Goal: Check status: Check status

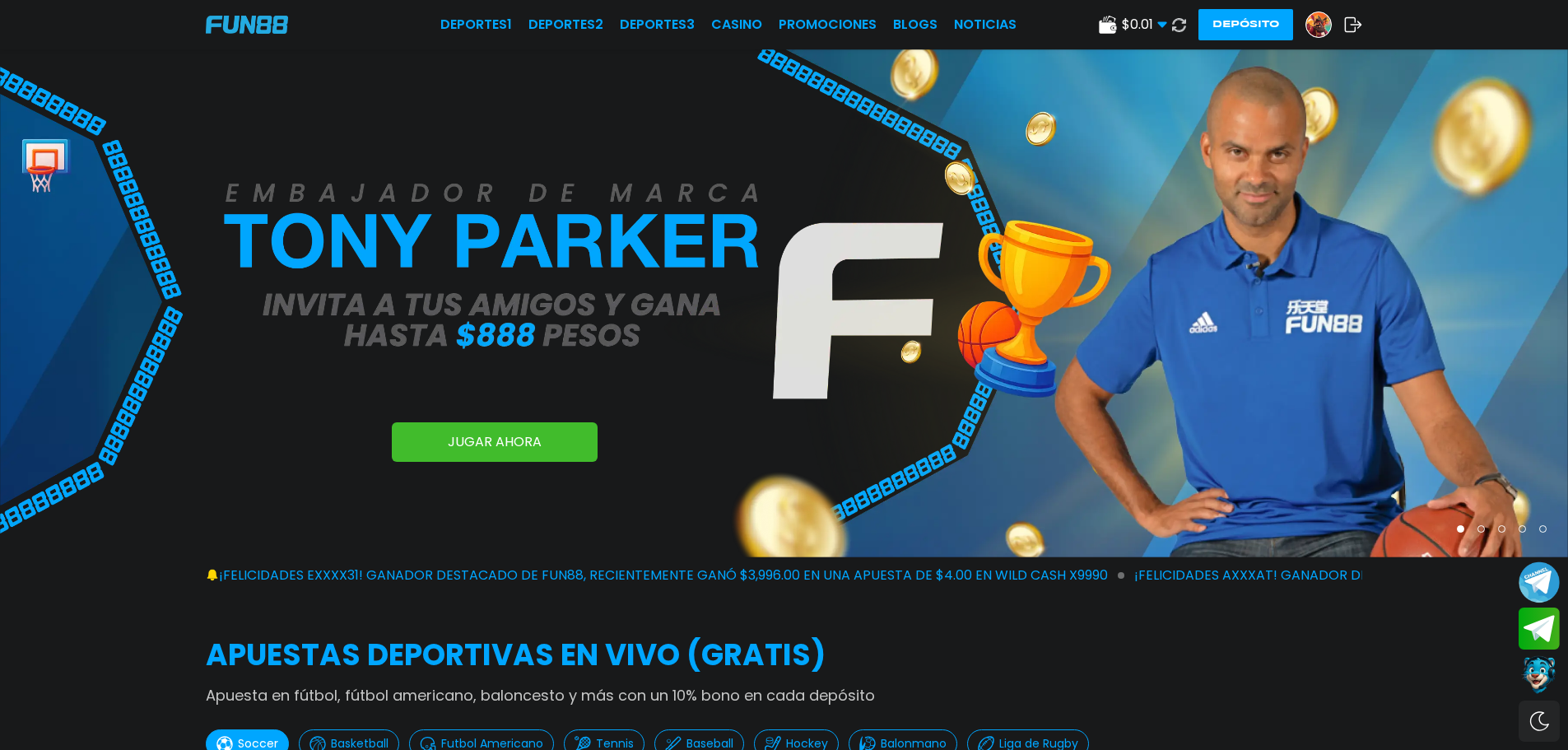
click at [1167, 19] on button at bounding box center [1179, 25] width 24 height 24
click at [1156, 22] on span "$ 0.01" at bounding box center [1144, 24] width 45 height 19
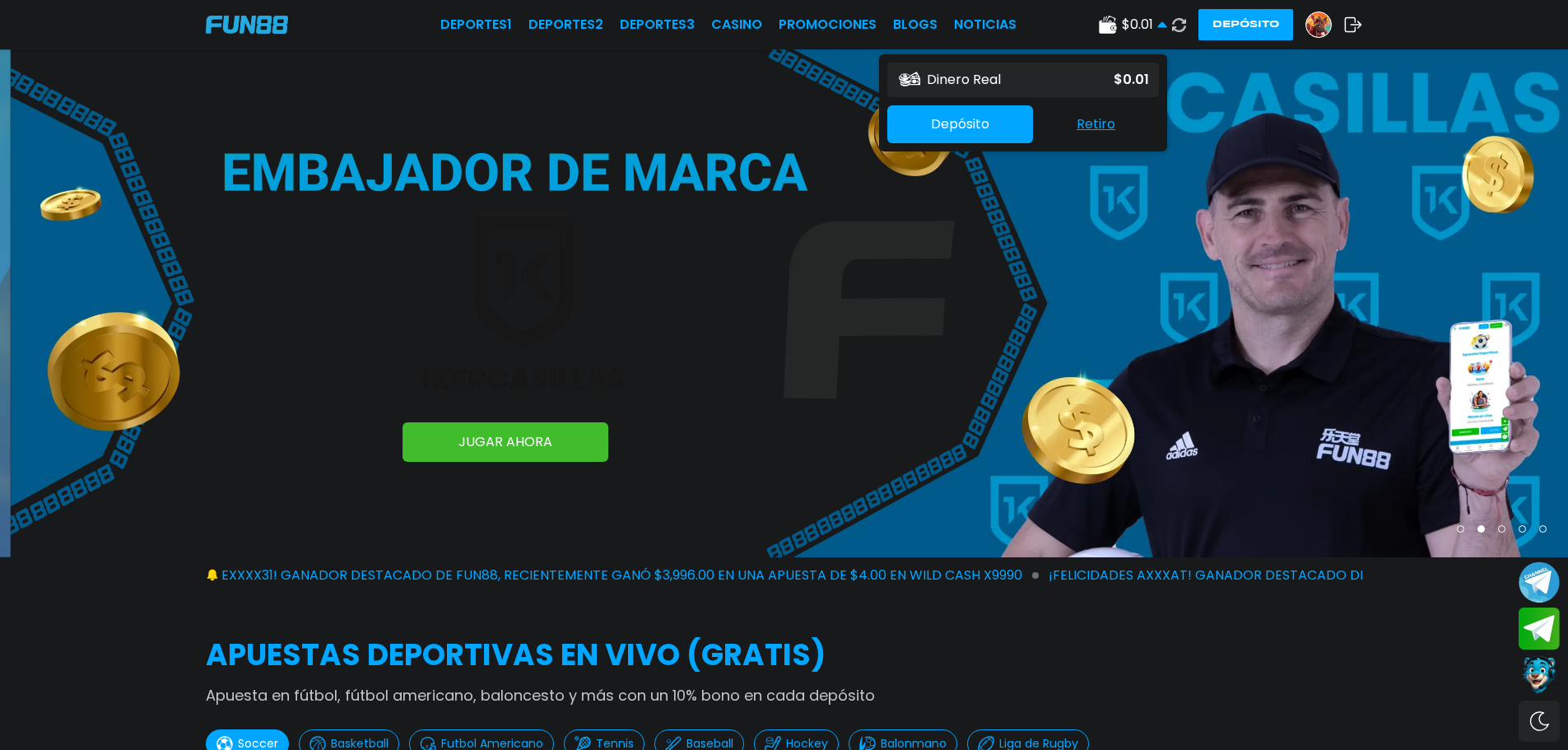
click at [1162, 25] on use at bounding box center [1162, 24] width 9 height 6
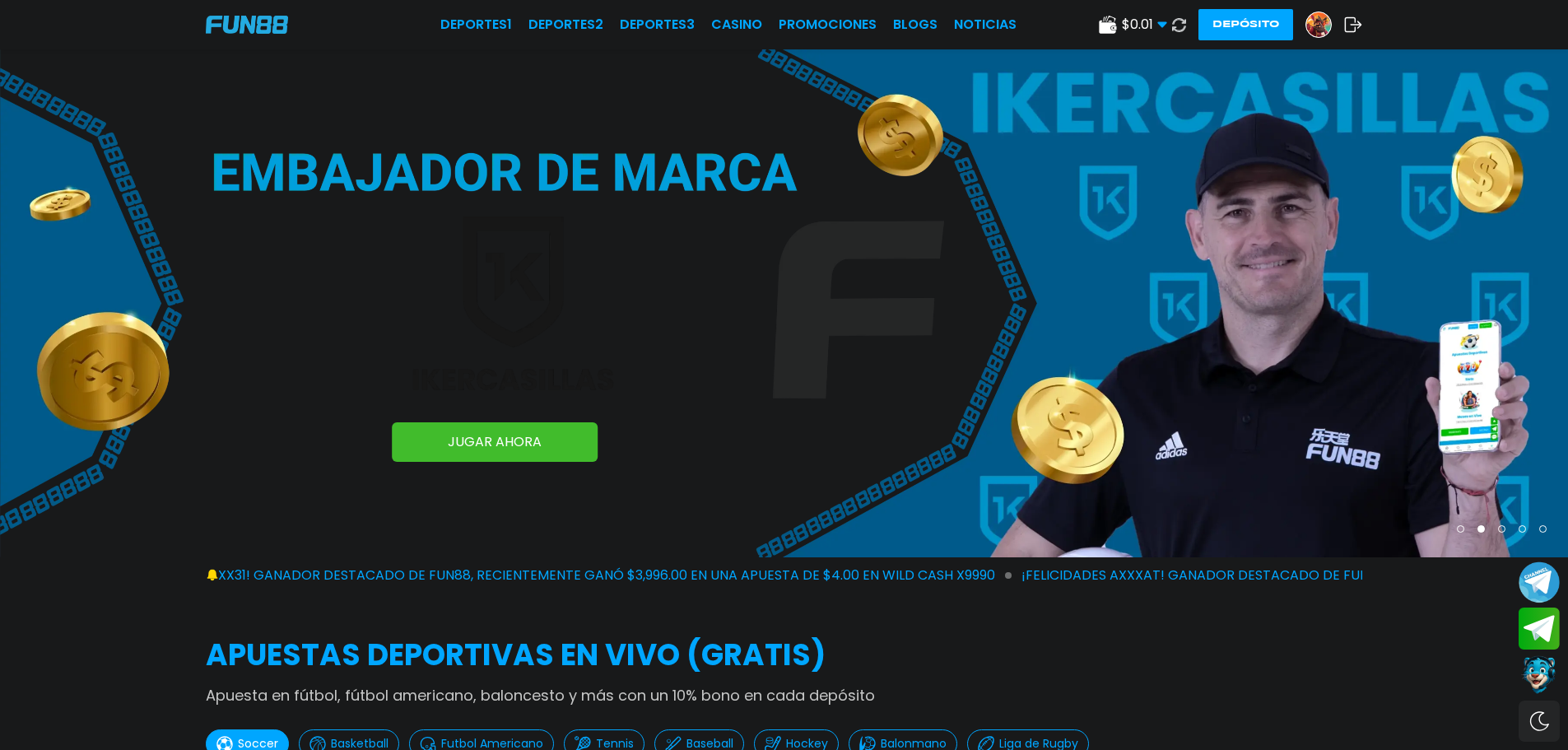
click at [1162, 25] on use at bounding box center [1162, 25] width 9 height 6
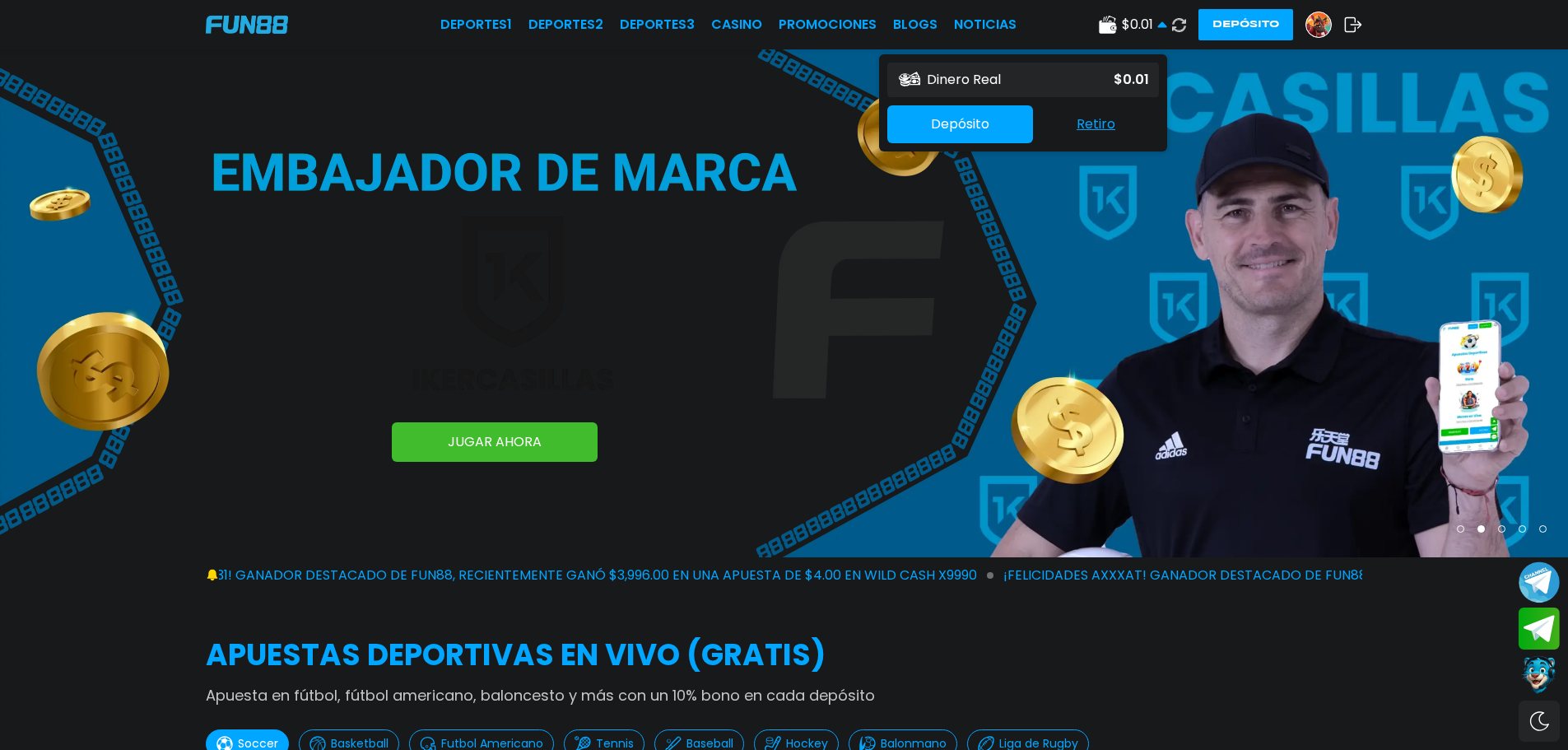
click at [1162, 25] on use at bounding box center [1162, 24] width 9 height 6
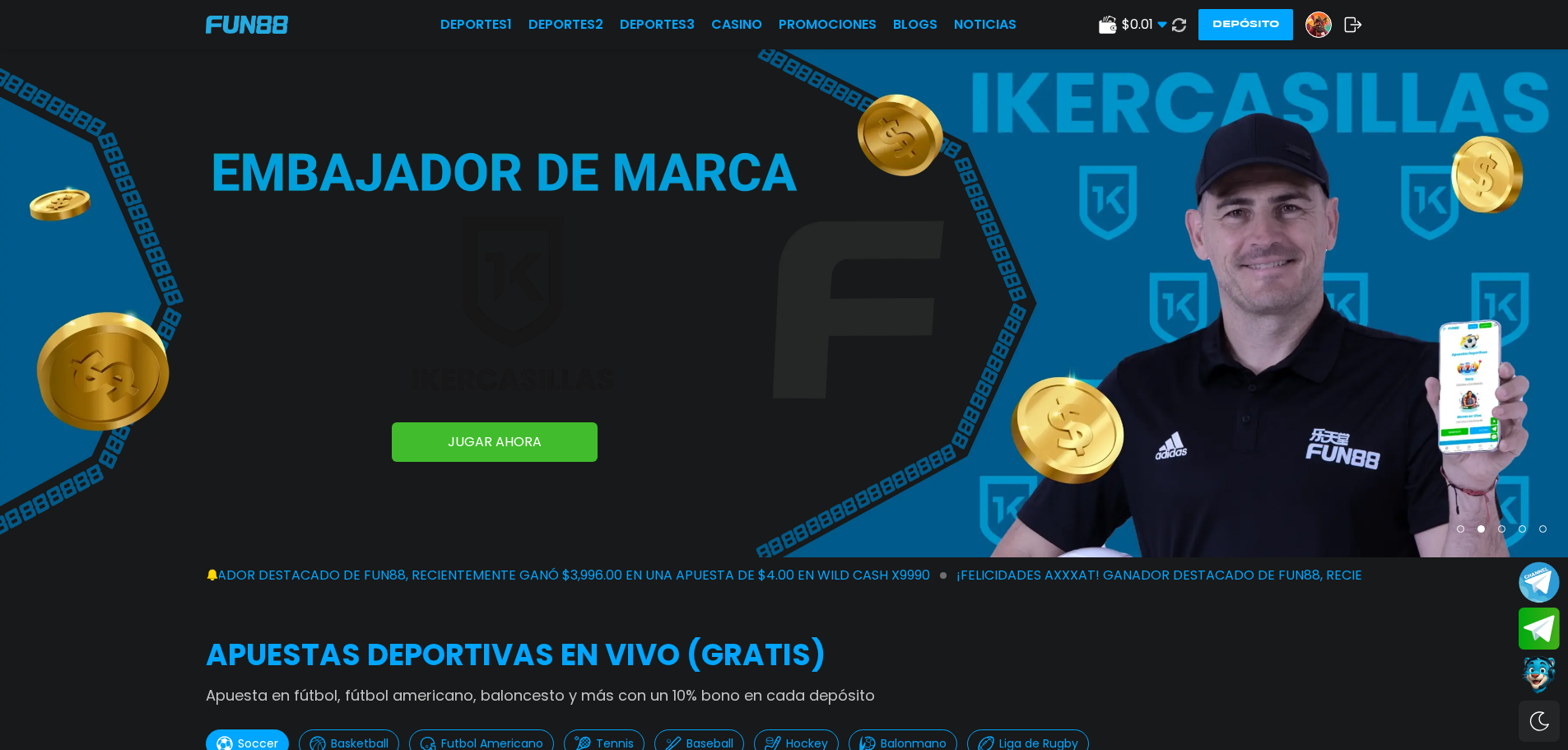
click at [1182, 25] on icon at bounding box center [1178, 24] width 14 height 14
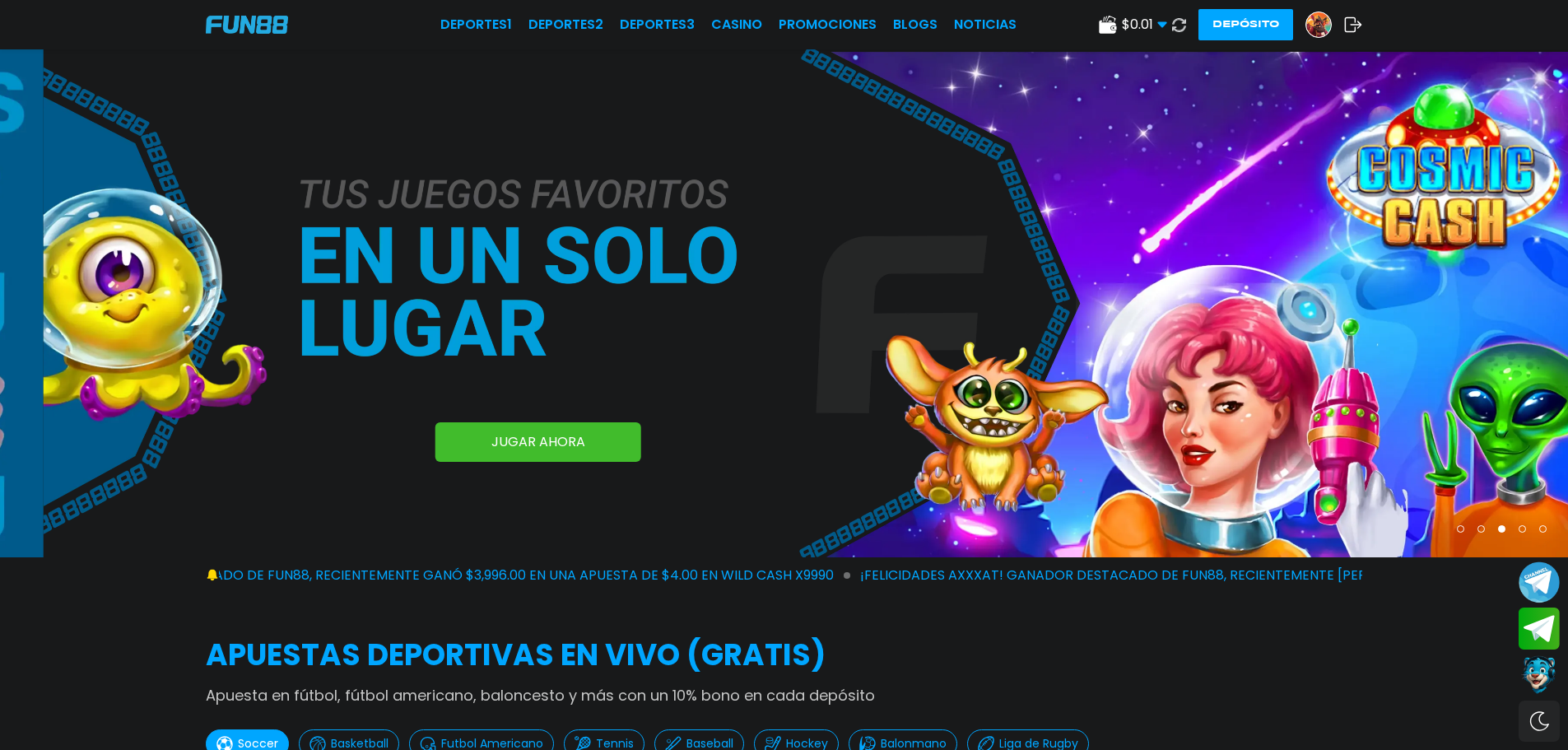
click at [1320, 22] on img at bounding box center [1319, 25] width 25 height 25
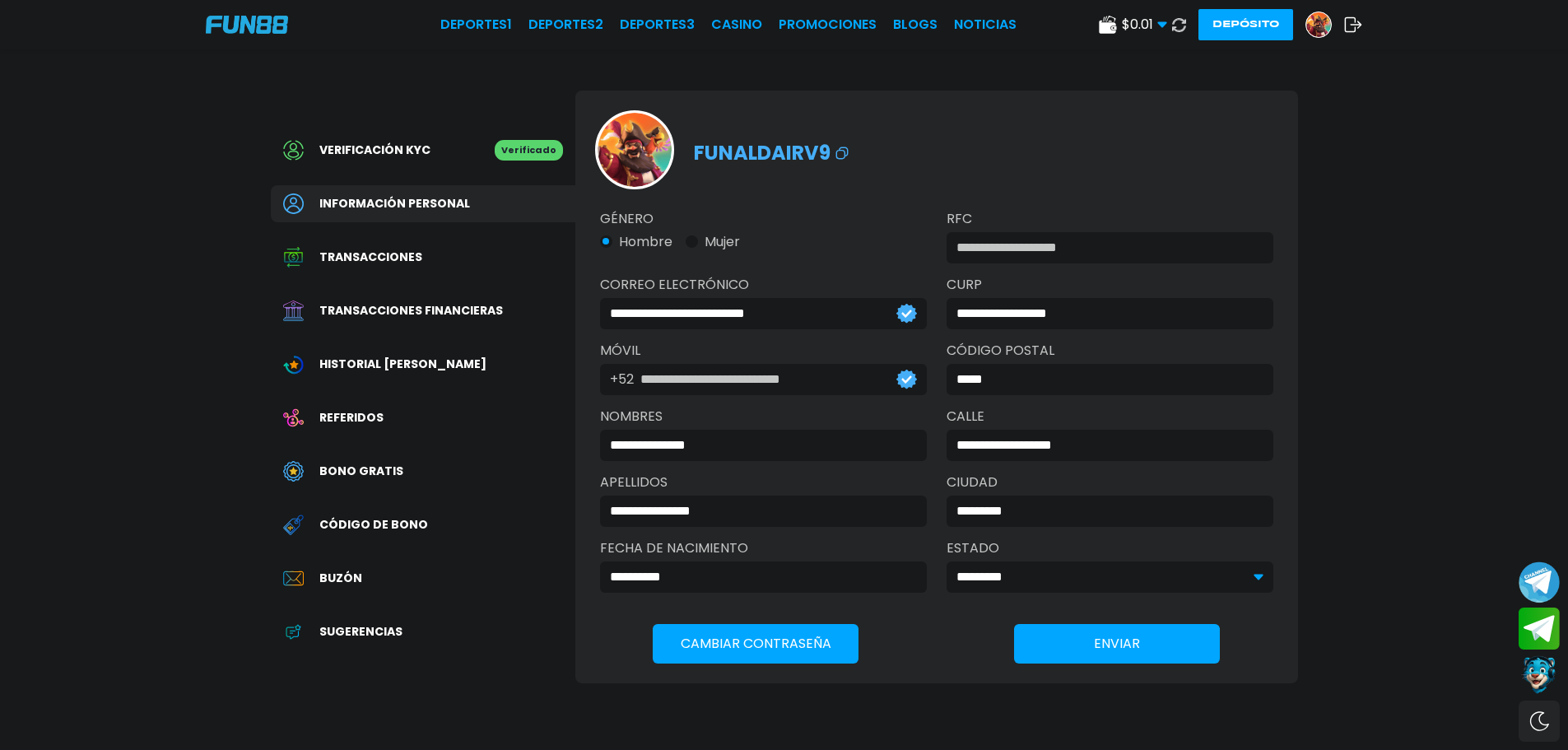
click at [440, 301] on div "Transacciones financieras" at bounding box center [424, 311] width 305 height 37
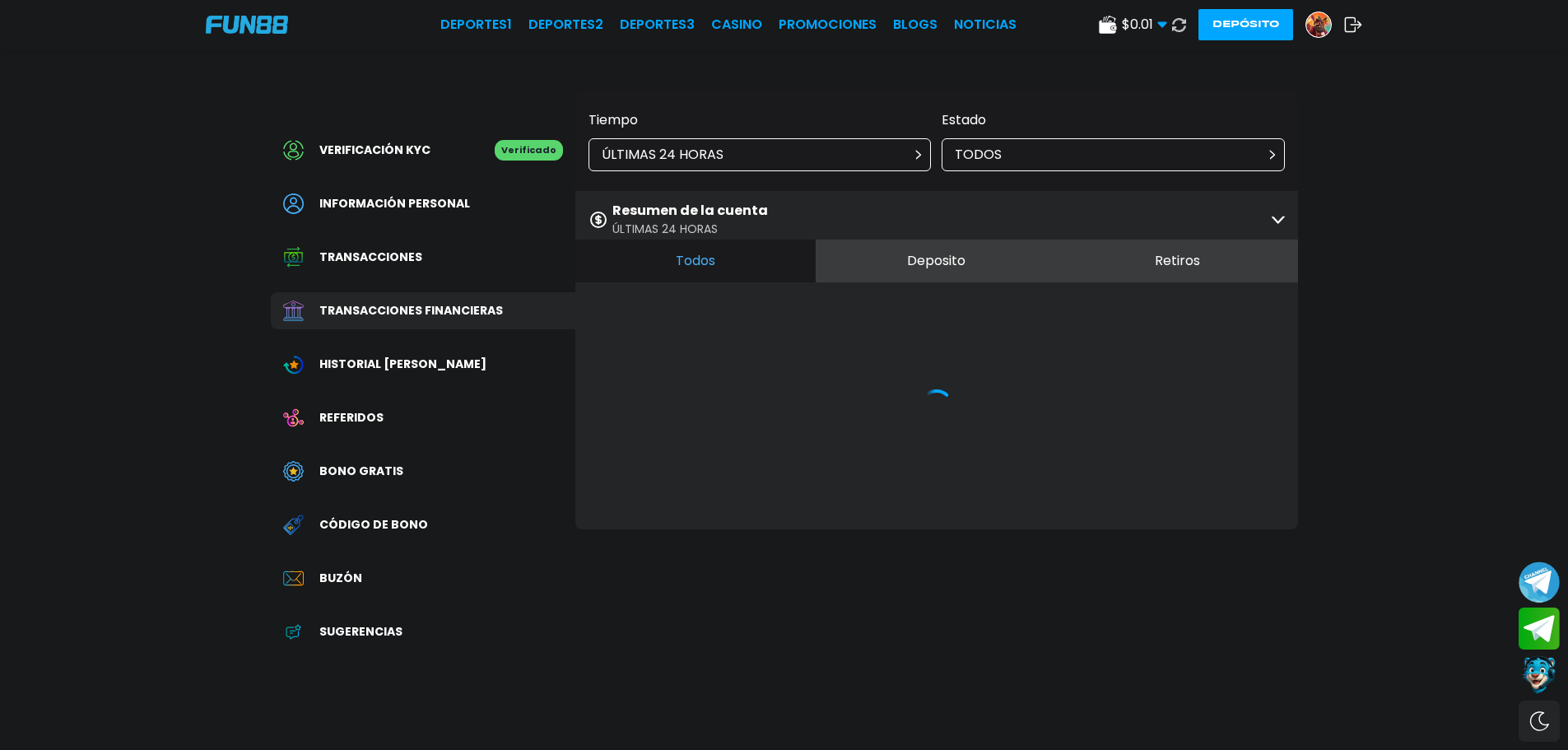
click at [866, 152] on div "ÚLTIMAS 24 HORAS" at bounding box center [761, 154] width 344 height 33
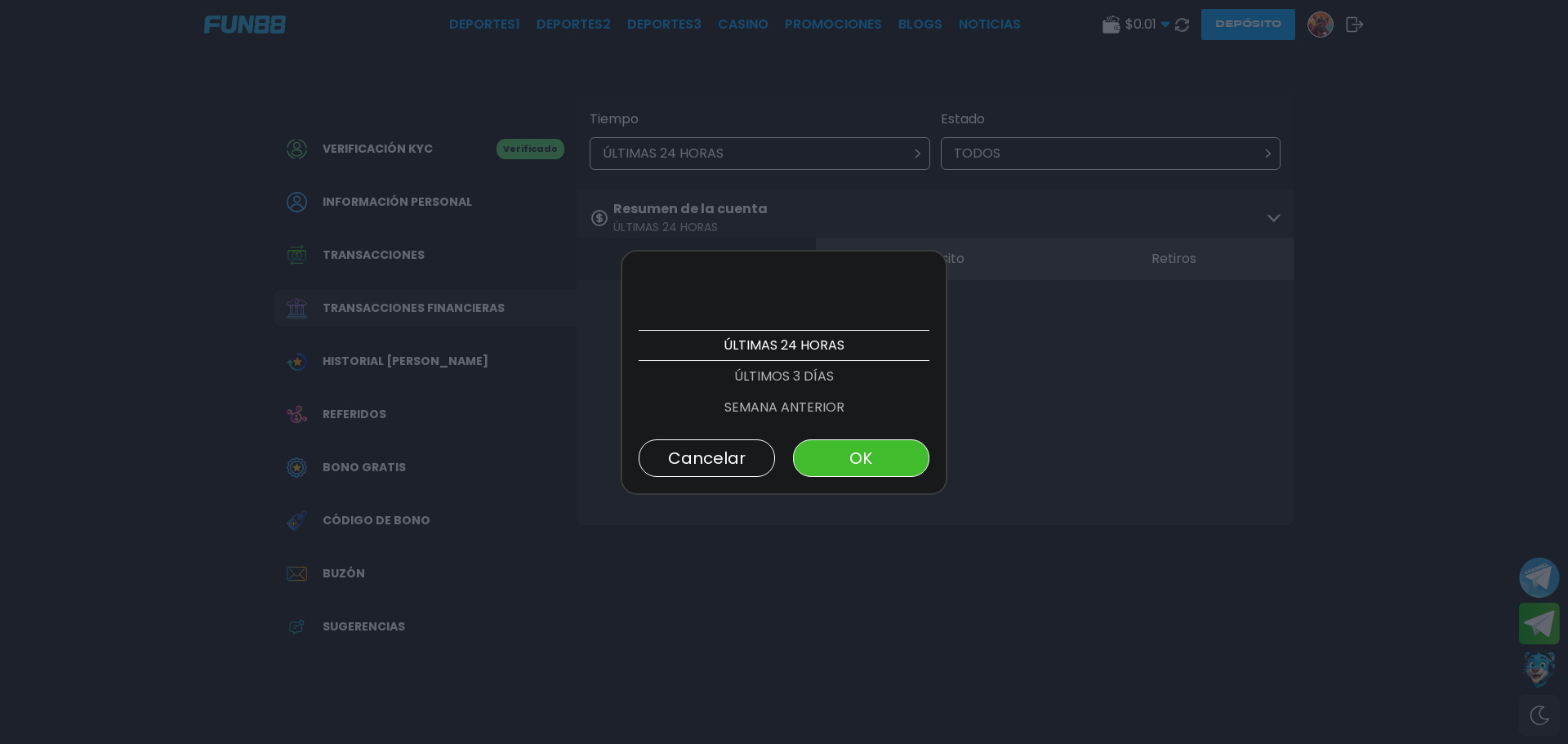
click at [825, 385] on p "ÚLTIMOS 3 DÍAS" at bounding box center [784, 376] width 291 height 31
click at [812, 392] on p "ESTE MES" at bounding box center [784, 407] width 291 height 31
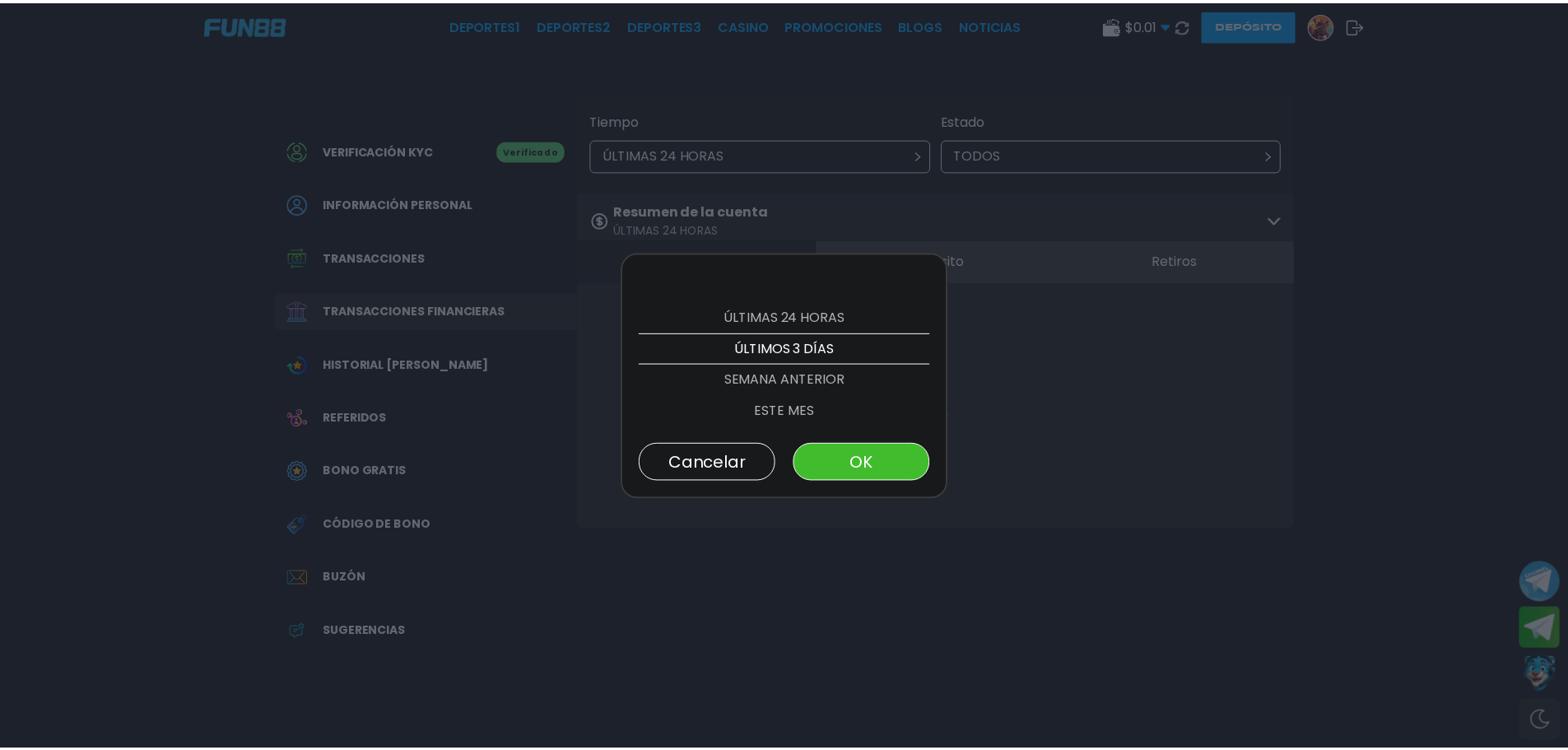
scroll to position [94, 0]
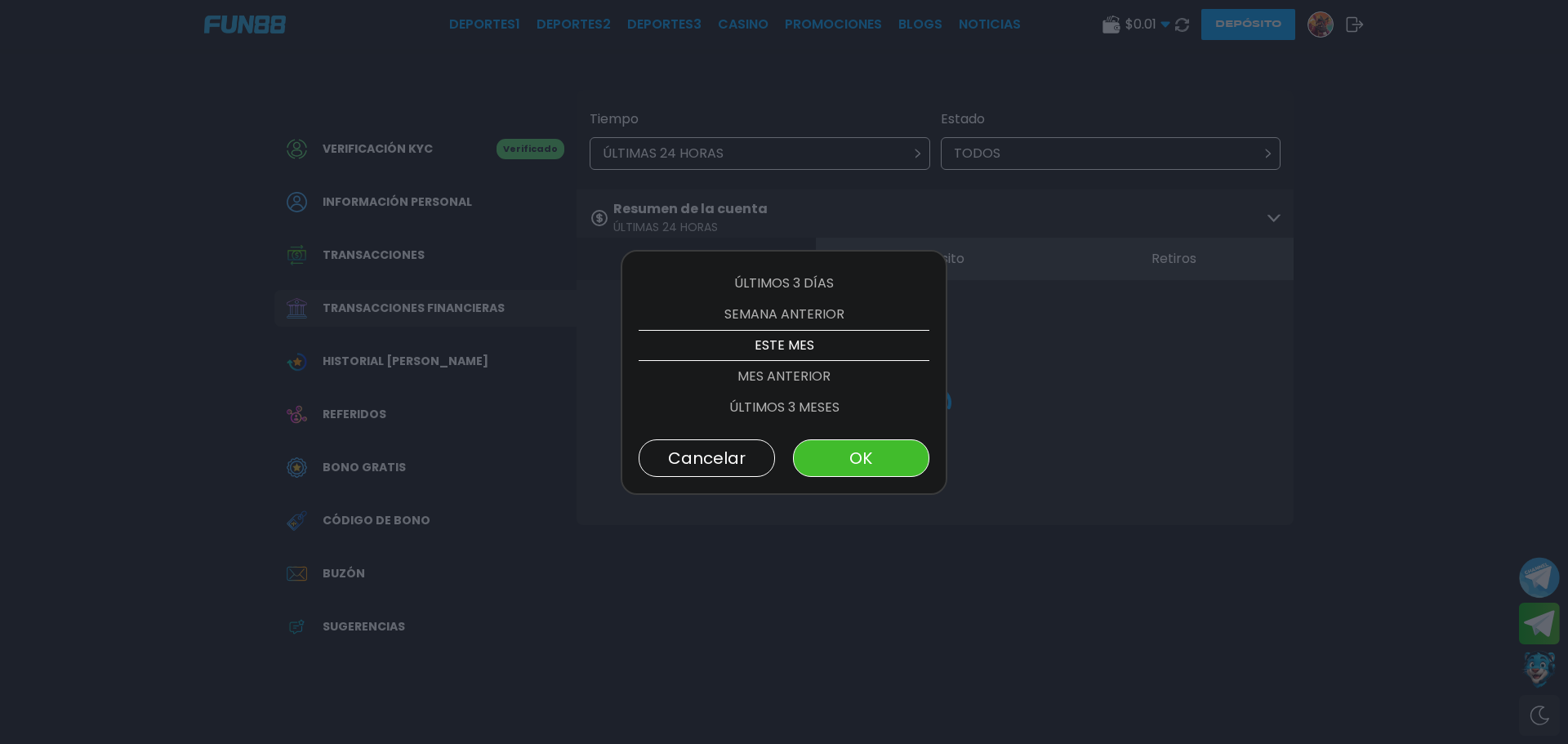
click at [866, 477] on div "ÚLTIMAS 24 HORAS ÚLTIMOS 3 [PERSON_NAME] SEMANA ANTERIOR ESTE MES MES ANTERIOR …" at bounding box center [784, 372] width 327 height 245
click at [863, 462] on button "OK" at bounding box center [861, 458] width 136 height 37
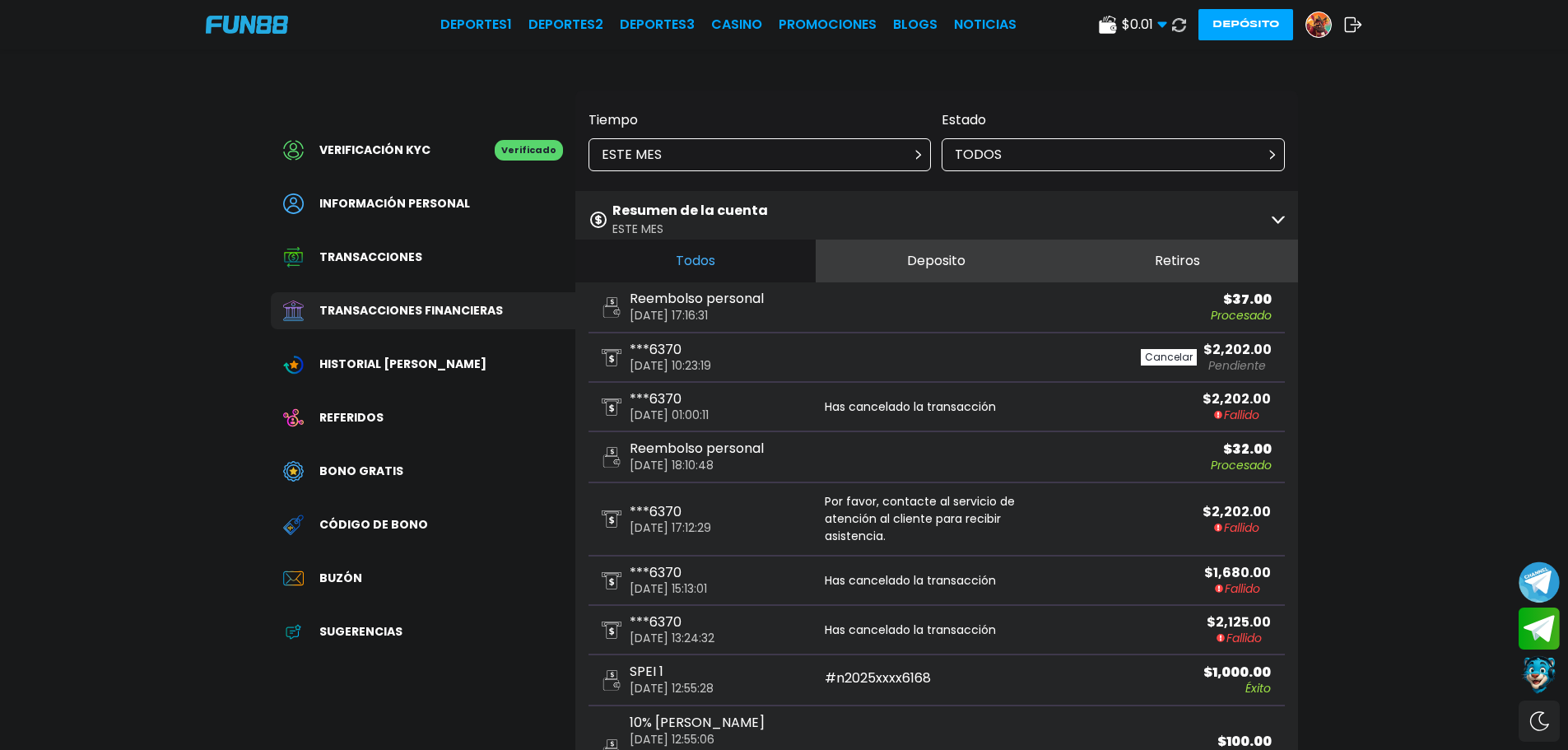
click at [1177, 250] on button "Retiros" at bounding box center [1178, 261] width 241 height 42
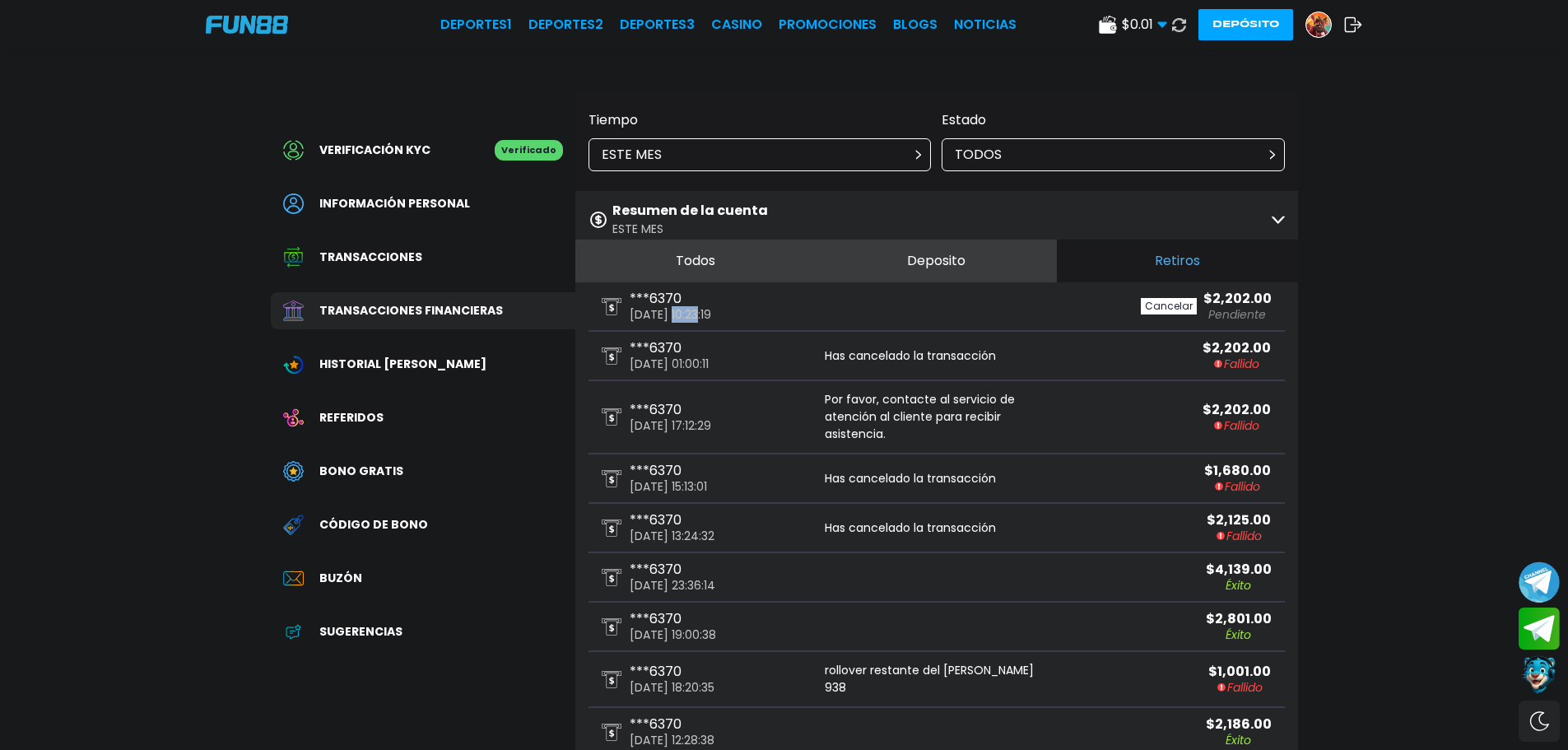
drag, startPoint x: 680, startPoint y: 319, endPoint x: 706, endPoint y: 319, distance: 26.0
click at [706, 319] on p "[DATE] 10:23:19" at bounding box center [670, 315] width 81 height 12
click at [791, 319] on div "***6370 [DATE] 10:23:19" at bounding box center [769, 306] width 335 height 28
click at [724, 251] on button "Todos" at bounding box center [696, 261] width 241 height 42
